Goal: Complete application form

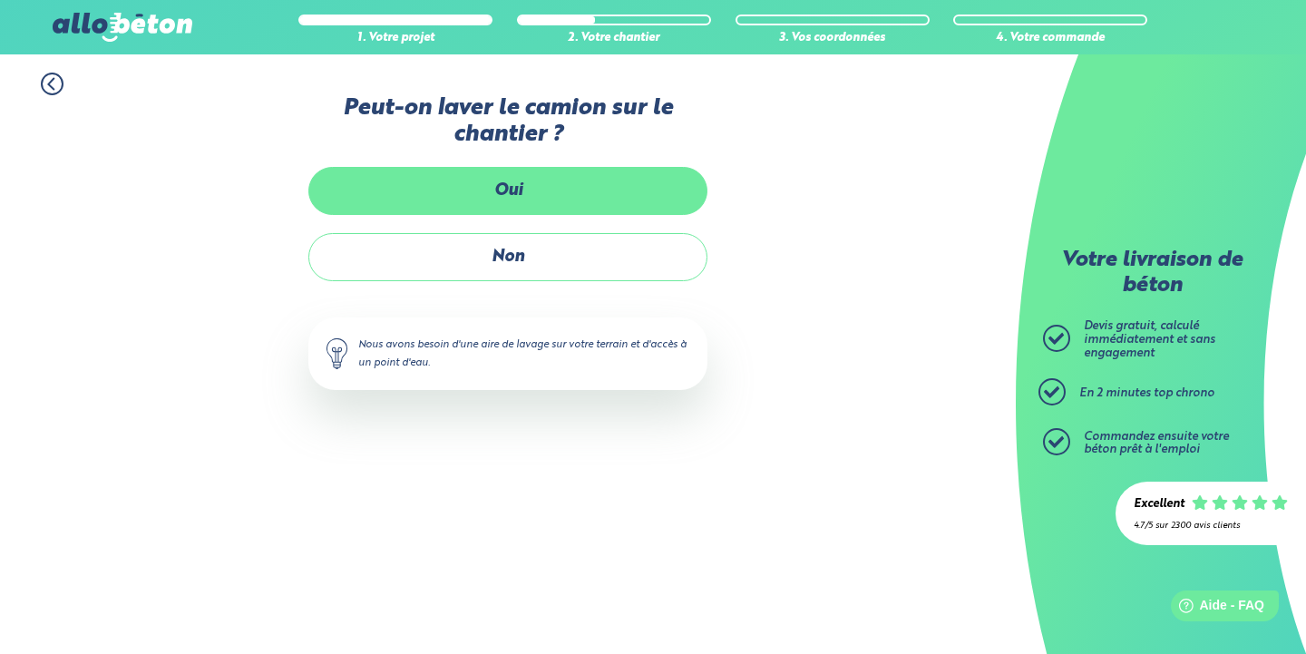
click at [630, 185] on label "Oui" at bounding box center [507, 191] width 399 height 48
click at [0, 0] on input "Oui" at bounding box center [0, 0] width 0 height 0
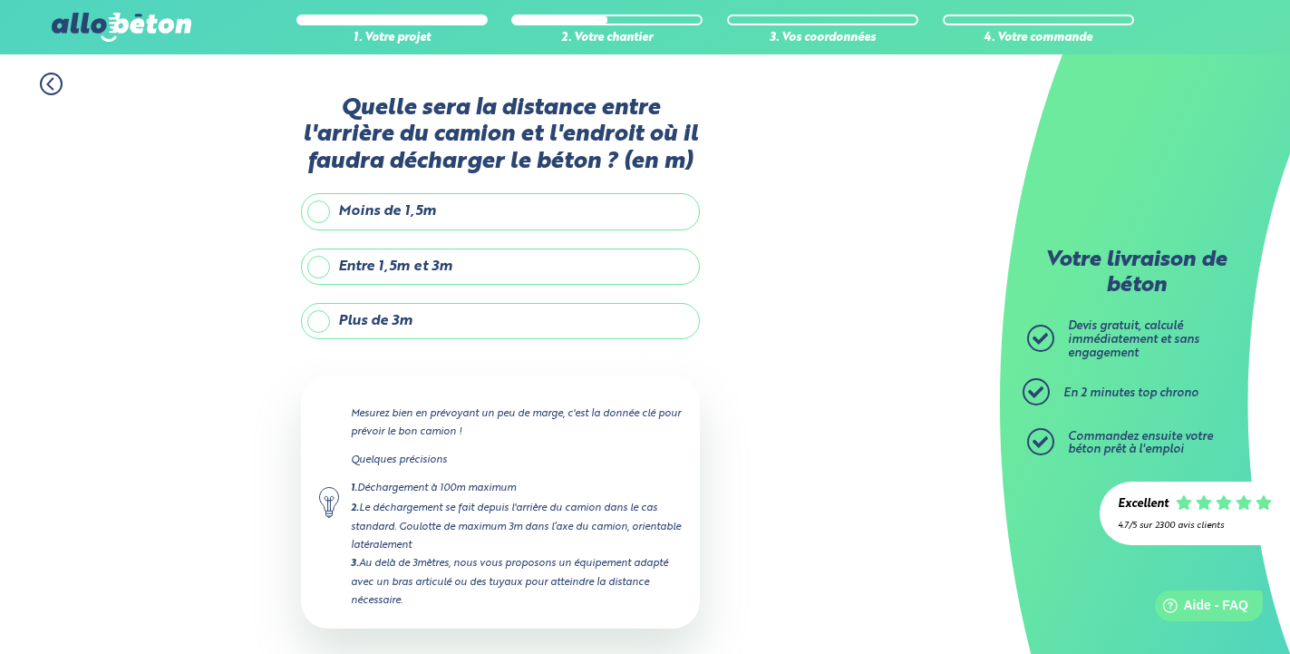
click at [559, 270] on label "Entre 1,5m et 3m" at bounding box center [500, 266] width 399 height 36
click at [0, 0] on input "Entre 1,5m et 3m" at bounding box center [0, 0] width 0 height 0
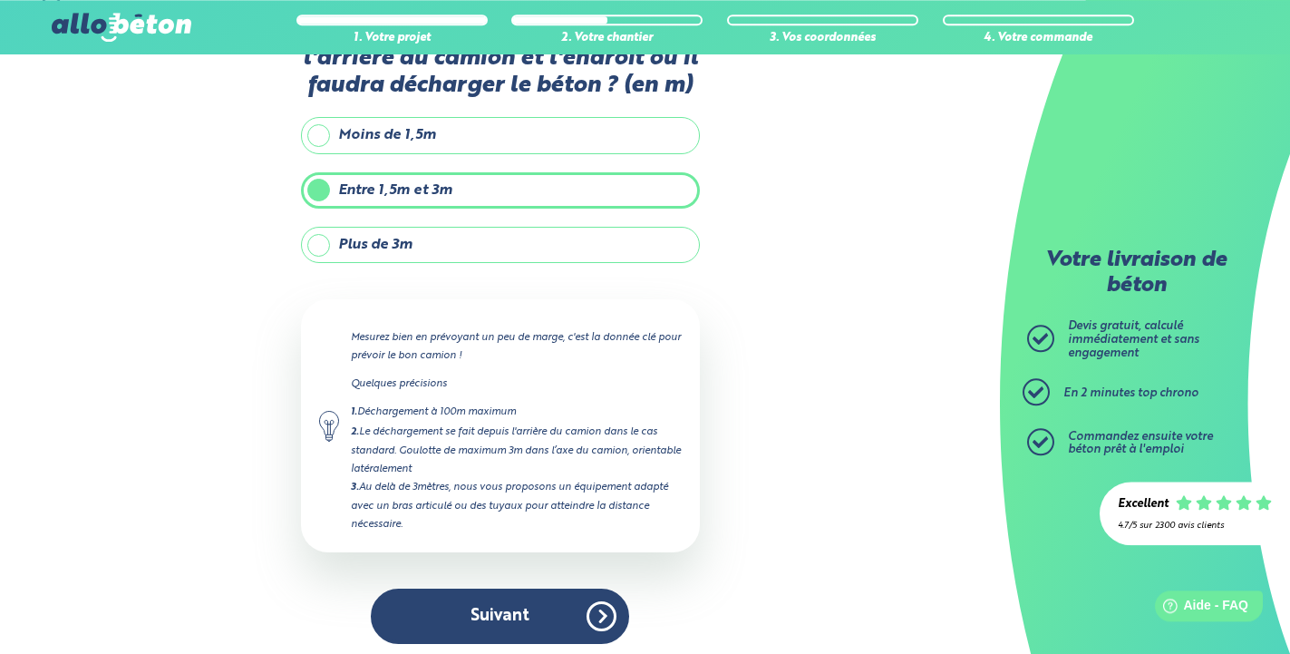
scroll to position [83, 0]
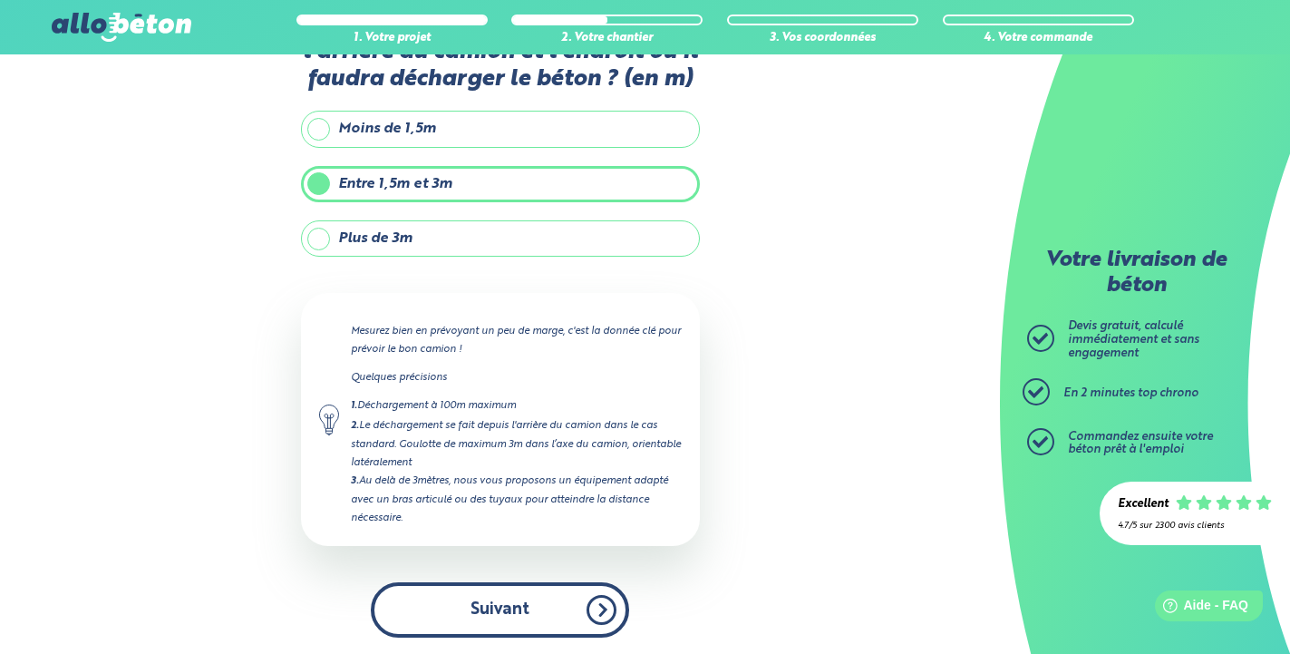
click at [506, 606] on button "Suivant" at bounding box center [500, 609] width 258 height 55
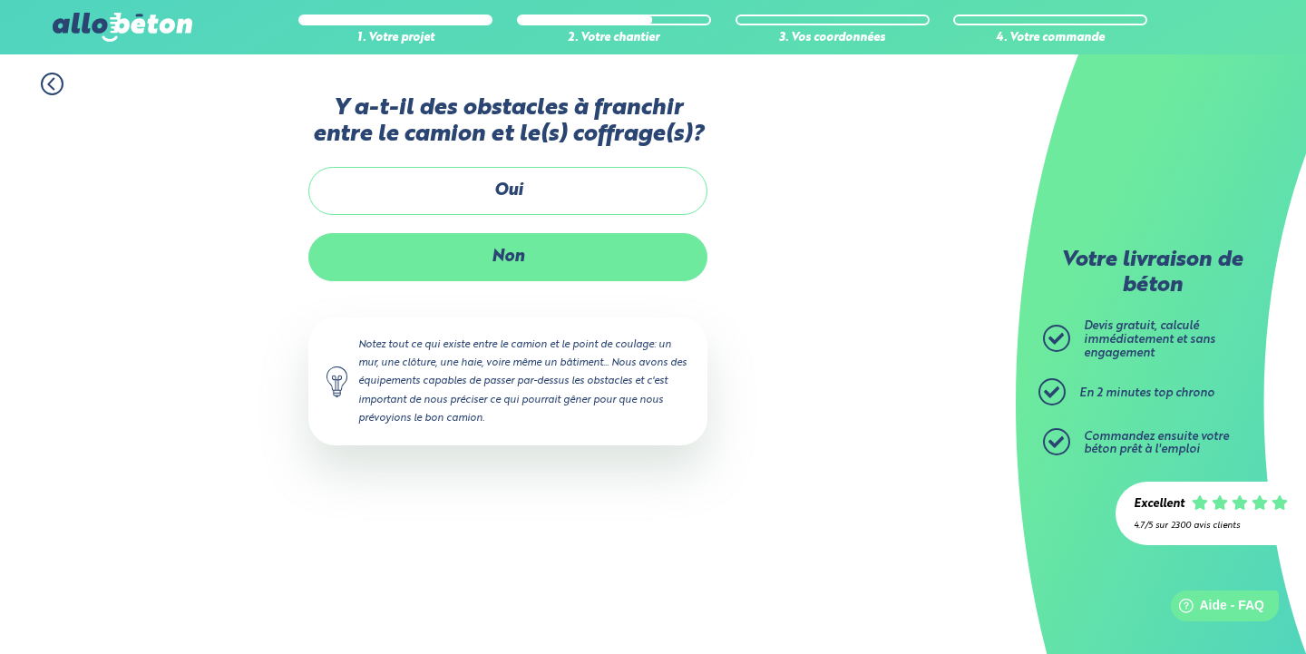
click at [593, 268] on label "Non" at bounding box center [507, 257] width 399 height 48
click at [0, 0] on input "Non" at bounding box center [0, 0] width 0 height 0
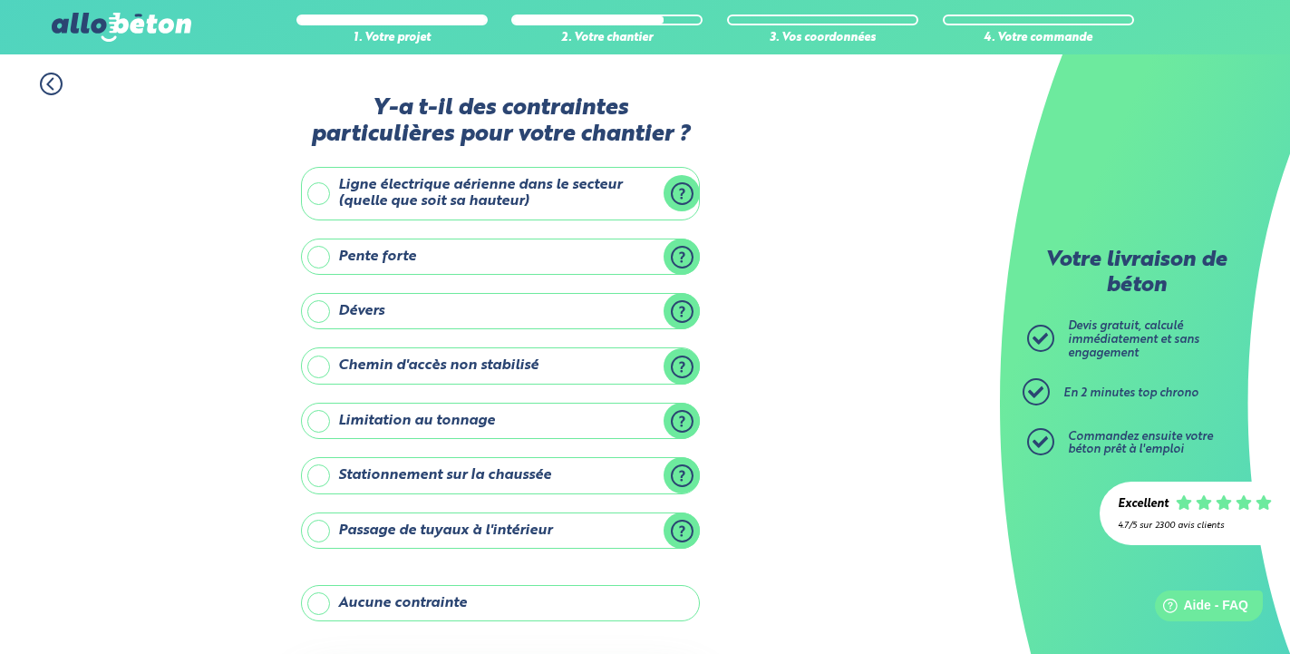
click at [530, 598] on label "Aucune contrainte" at bounding box center [500, 603] width 399 height 36
click at [0, 0] on input "Aucune contrainte" at bounding box center [0, 0] width 0 height 0
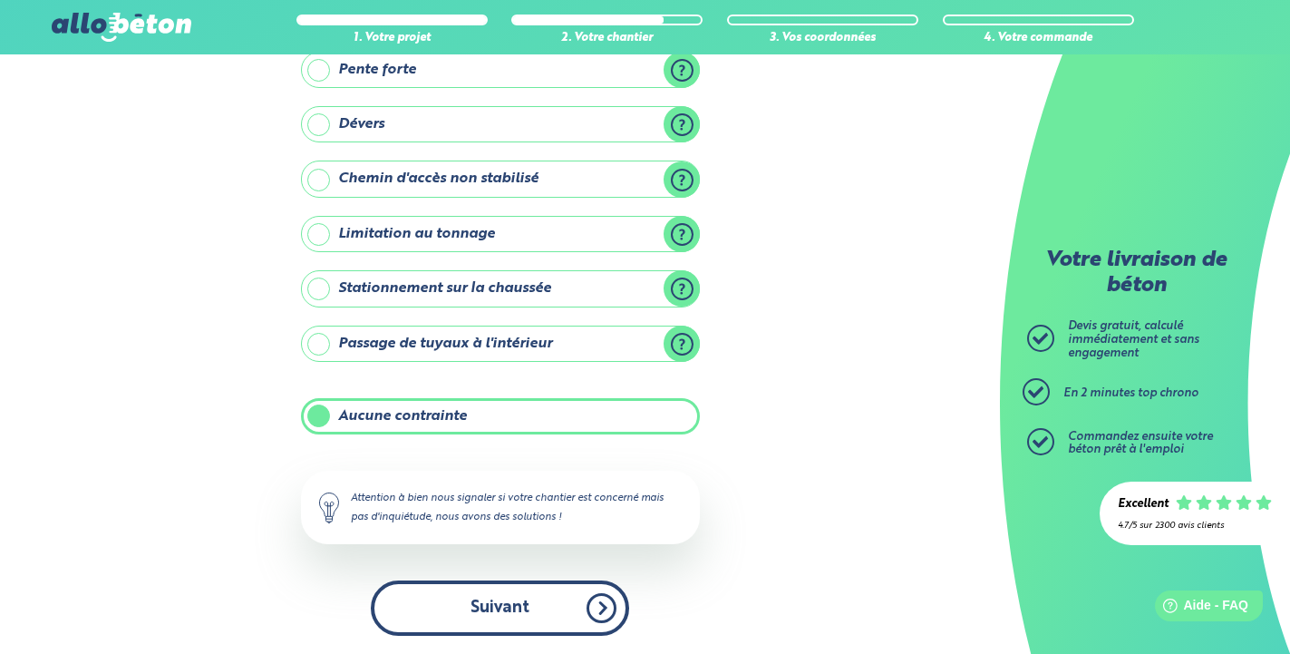
click at [553, 609] on button "Suivant" at bounding box center [500, 607] width 258 height 55
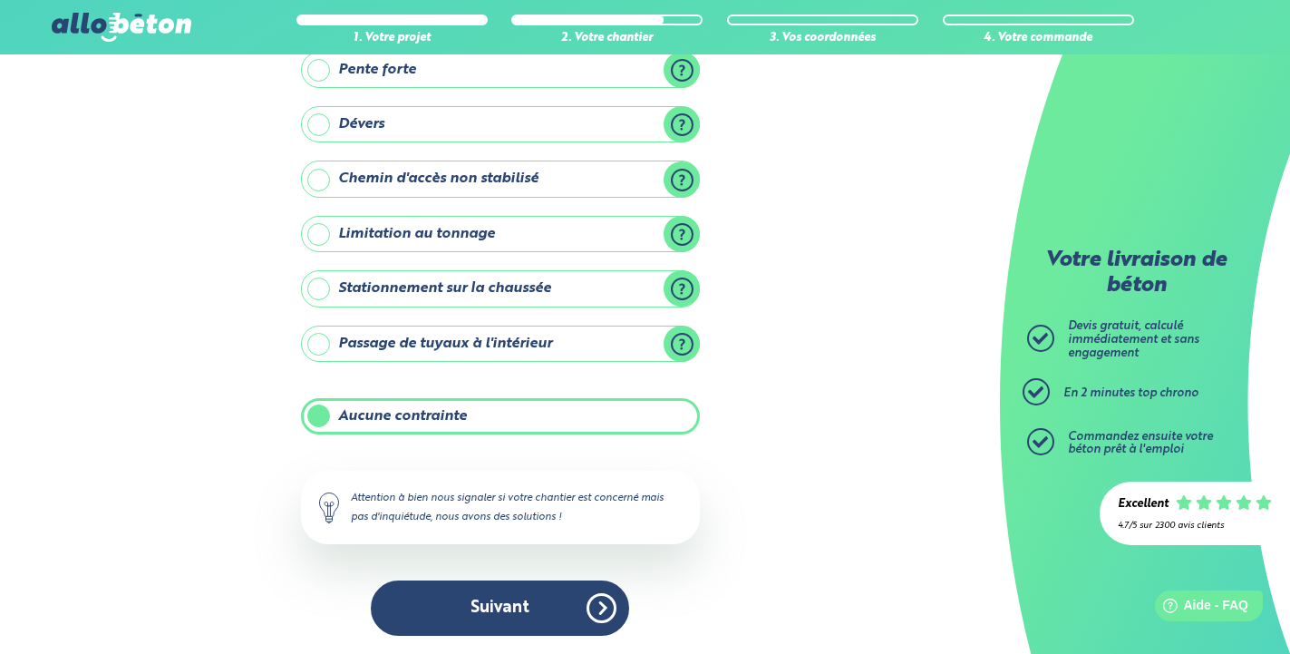
scroll to position [30, 0]
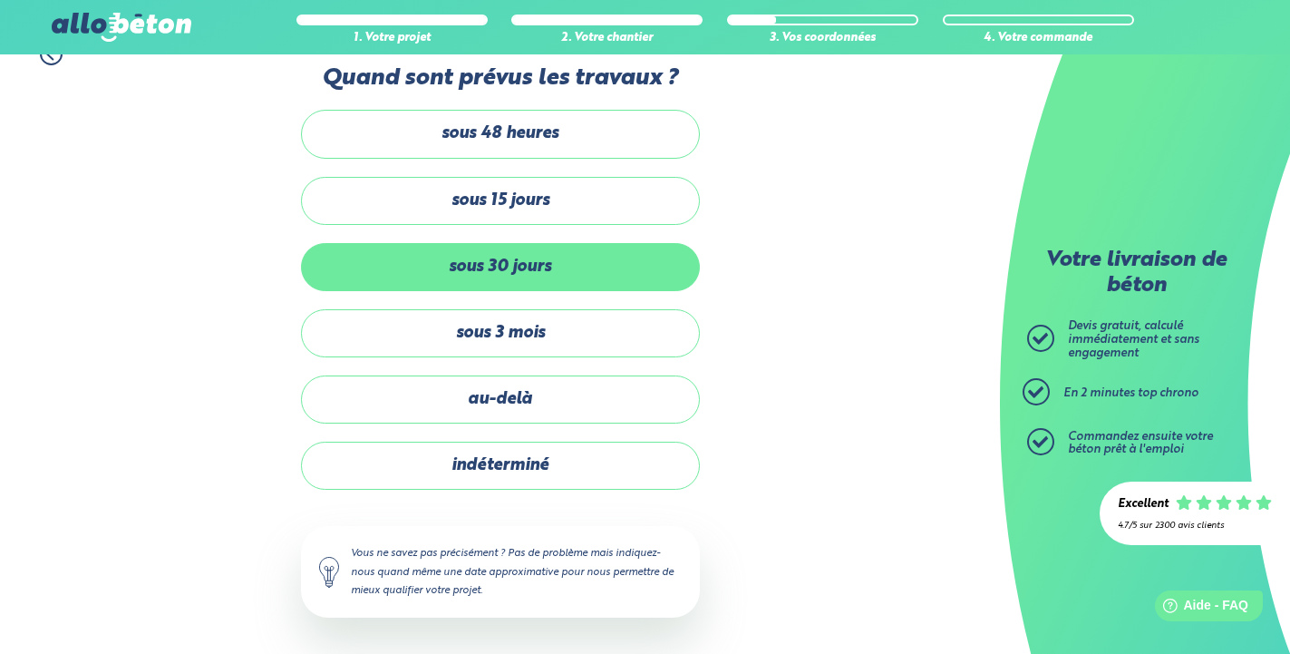
click at [538, 277] on label "sous 30 jours" at bounding box center [500, 267] width 399 height 48
click at [0, 0] on input "sous 30 jours" at bounding box center [0, 0] width 0 height 0
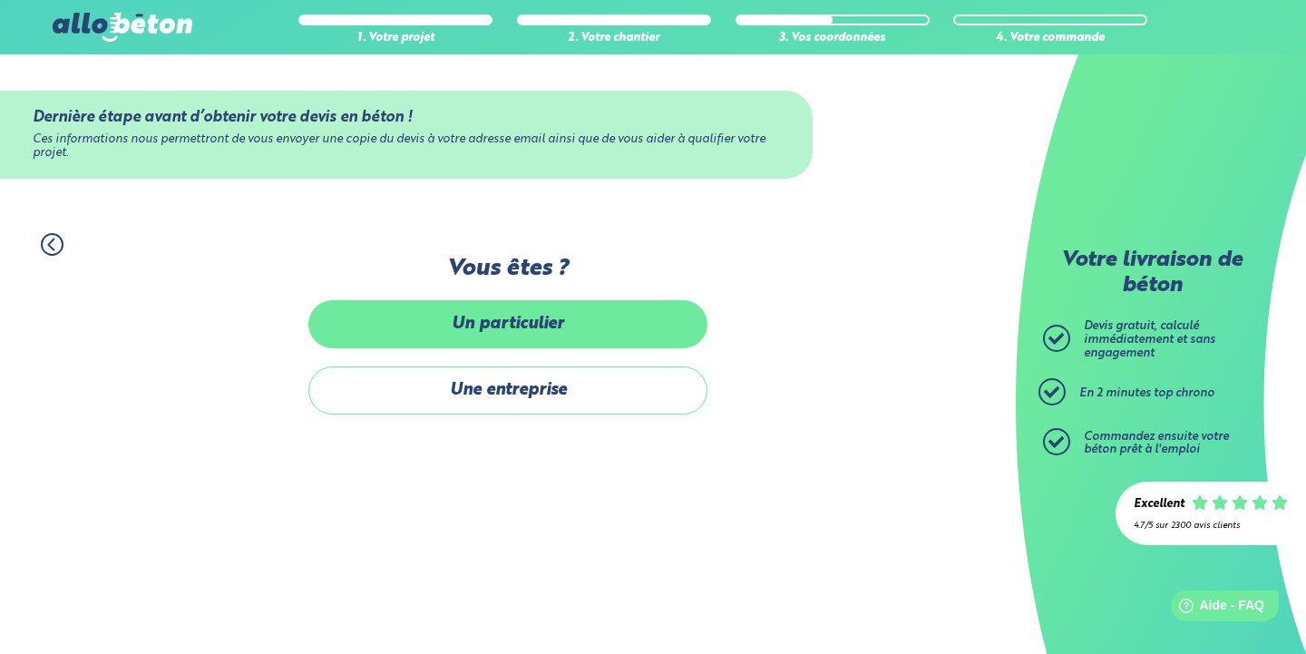
click at [634, 346] on label "Un particulier" at bounding box center [507, 324] width 399 height 48
click at [0, 0] on input "Un particulier" at bounding box center [0, 0] width 0 height 0
